Goal: Check status

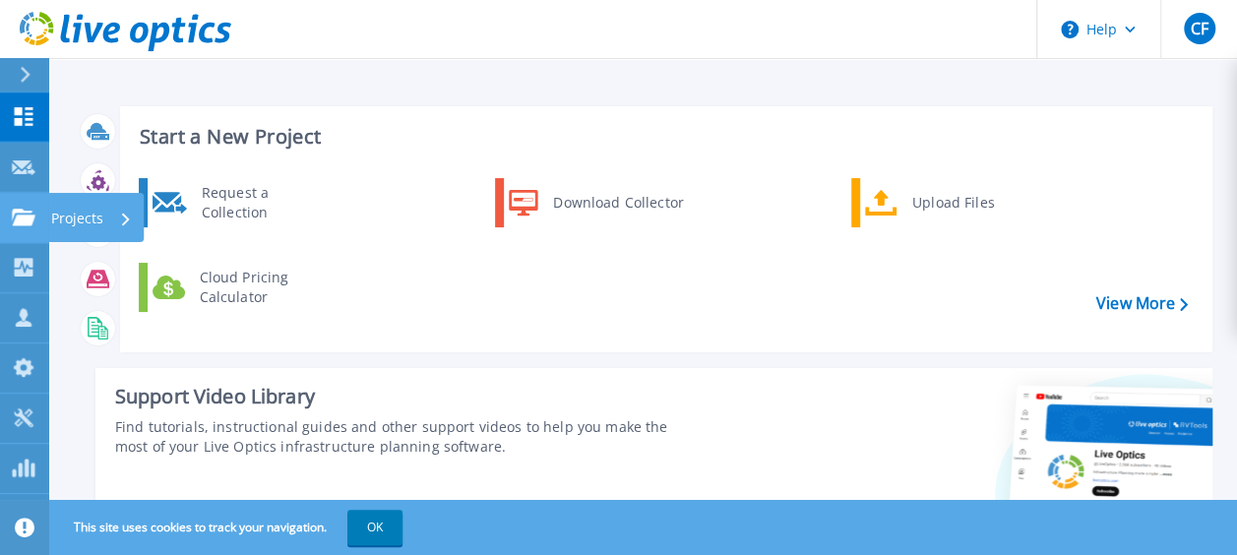
click at [28, 221] on icon at bounding box center [24, 217] width 24 height 17
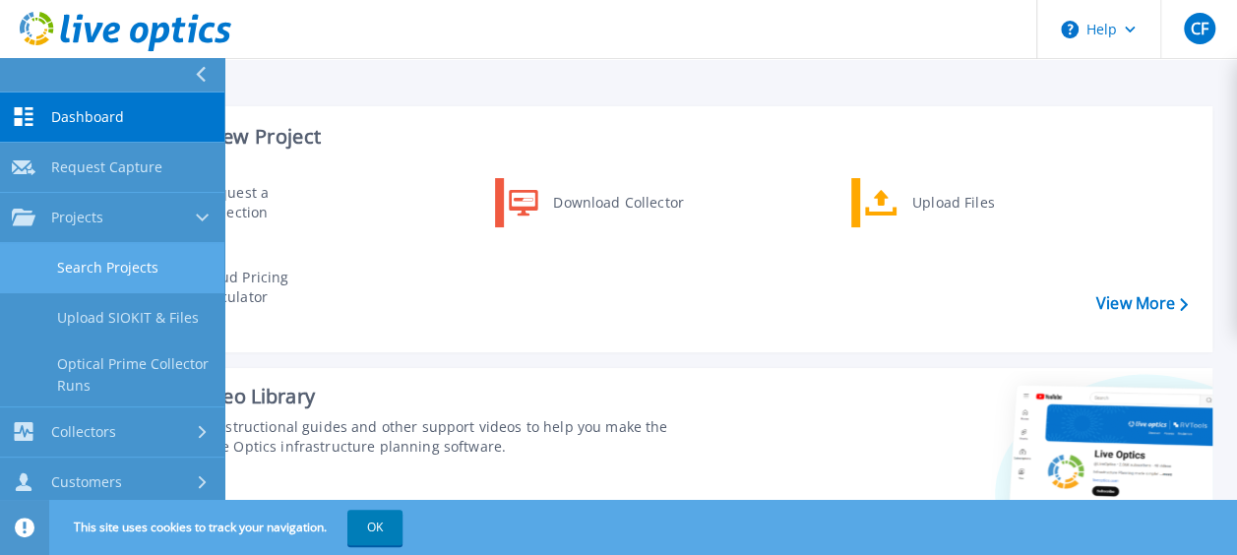
click at [88, 268] on link "Search Projects" at bounding box center [112, 268] width 224 height 50
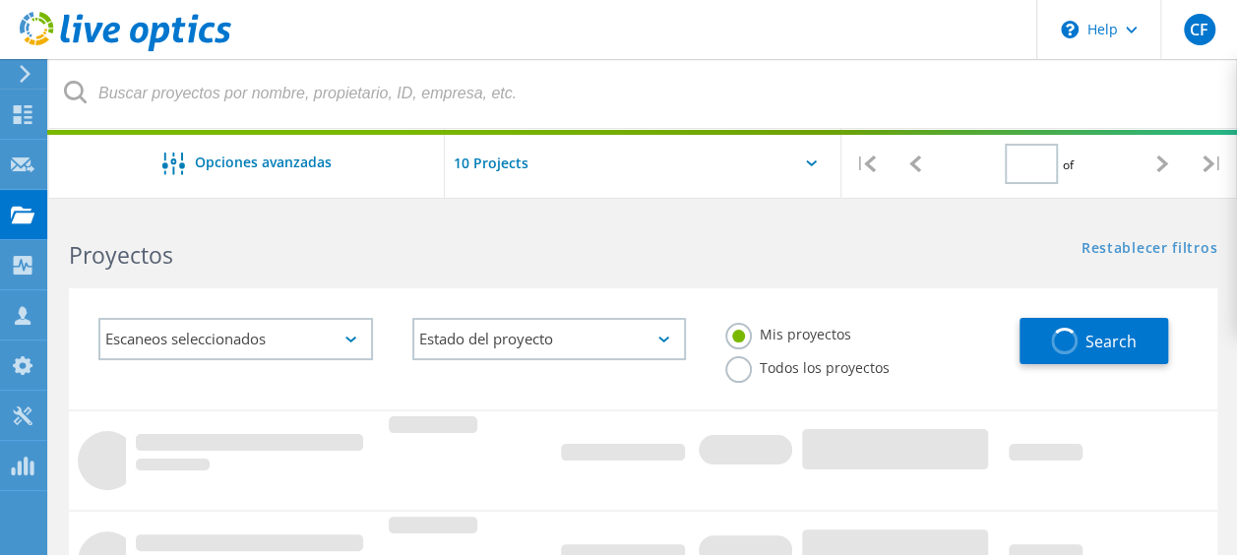
type input "1"
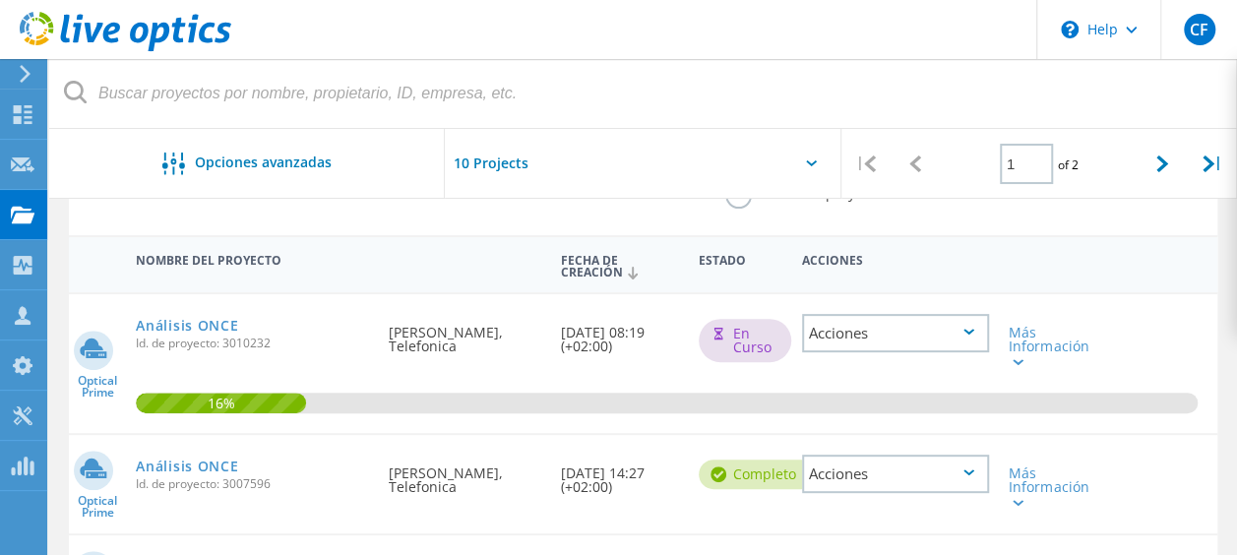
scroll to position [197, 0]
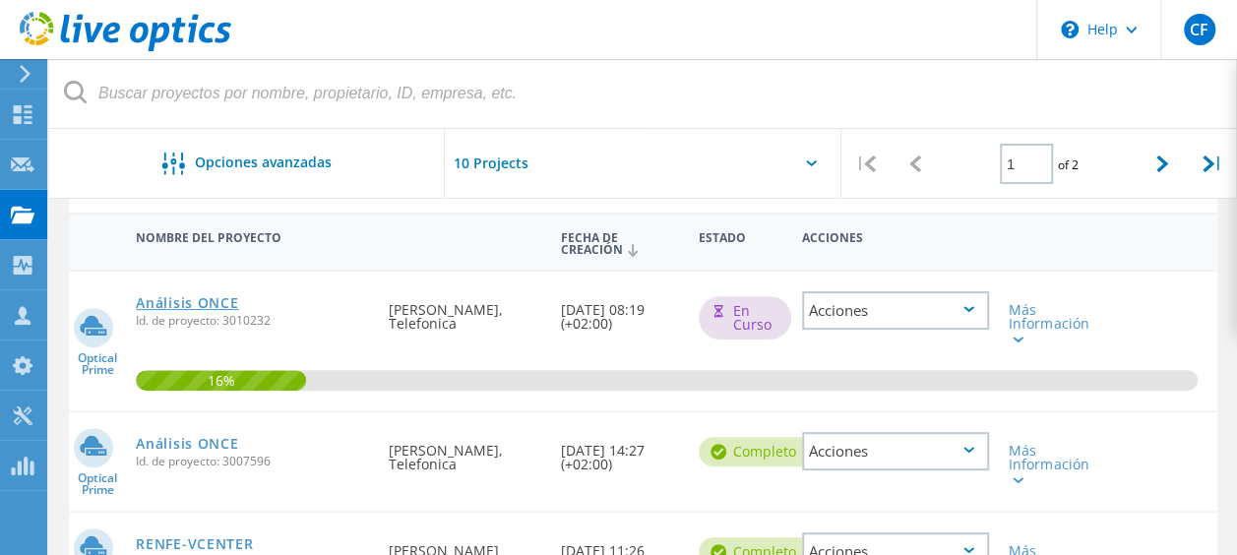
click at [173, 301] on link "Análisis ONCE" at bounding box center [187, 303] width 102 height 14
